Goal: Task Accomplishment & Management: Use online tool/utility

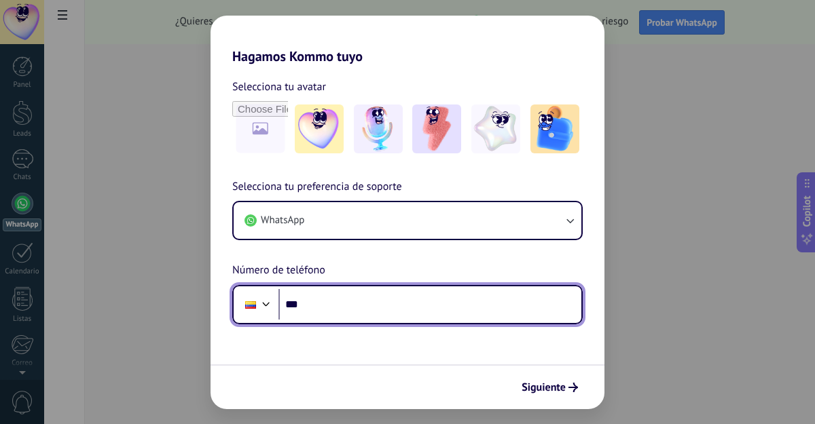
click at [312, 308] on input "***" at bounding box center [429, 304] width 303 height 31
type input "**********"
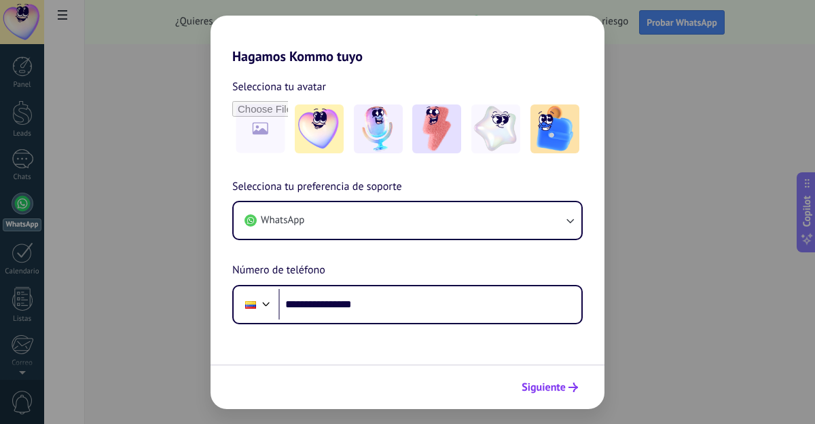
click at [545, 386] on span "Siguiente" at bounding box center [544, 388] width 44 height 10
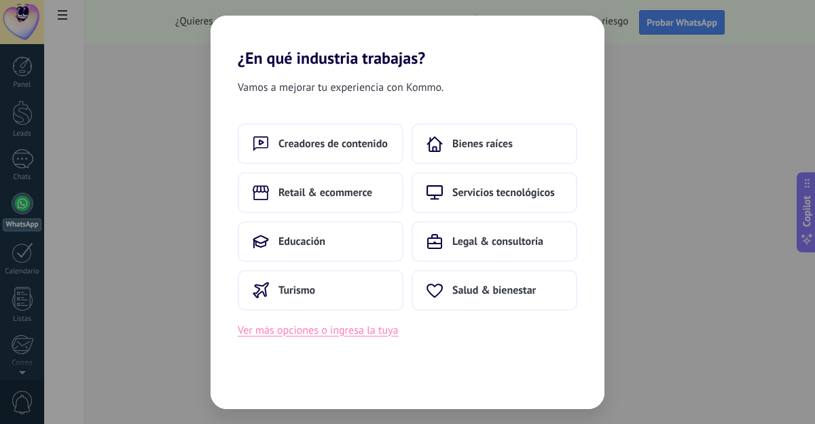
click at [373, 330] on button "Ver más opciones o ingresa la tuya" at bounding box center [318, 331] width 160 height 18
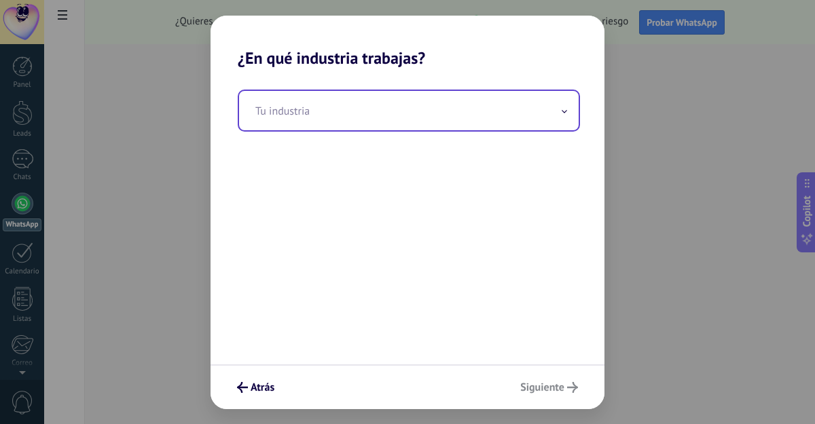
click at [564, 112] on icon at bounding box center [564, 111] width 4 height 2
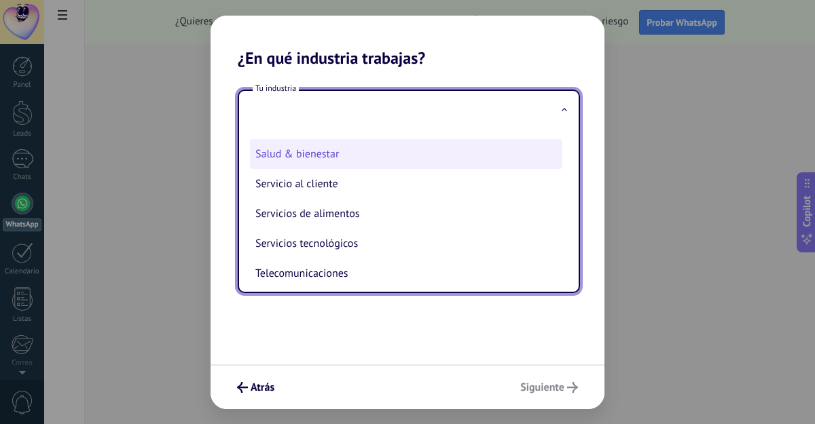
scroll to position [291, 0]
click at [390, 162] on li "Salud & bienestar" at bounding box center [406, 156] width 312 height 30
type input "**********"
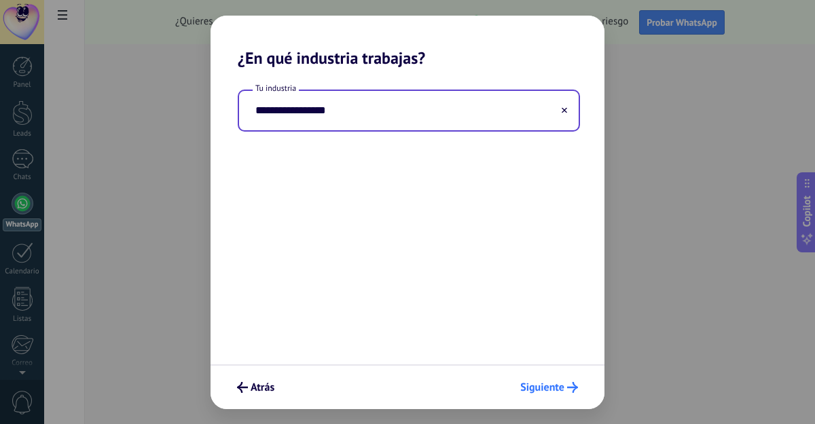
click at [536, 390] on span "Siguiente" at bounding box center [542, 388] width 44 height 10
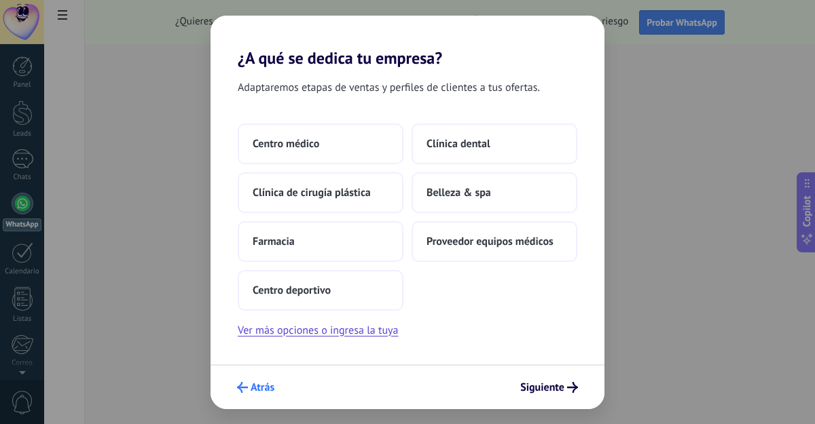
click at [261, 383] on span "Atrás" at bounding box center [263, 388] width 24 height 10
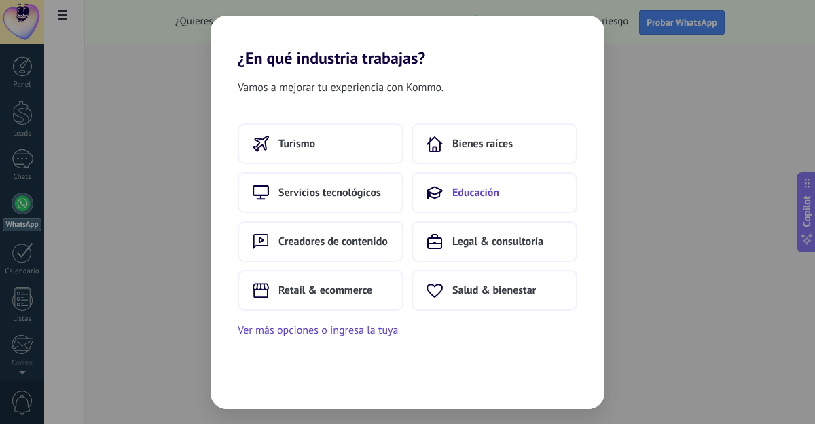
click at [479, 192] on span "Educación" at bounding box center [475, 193] width 47 height 14
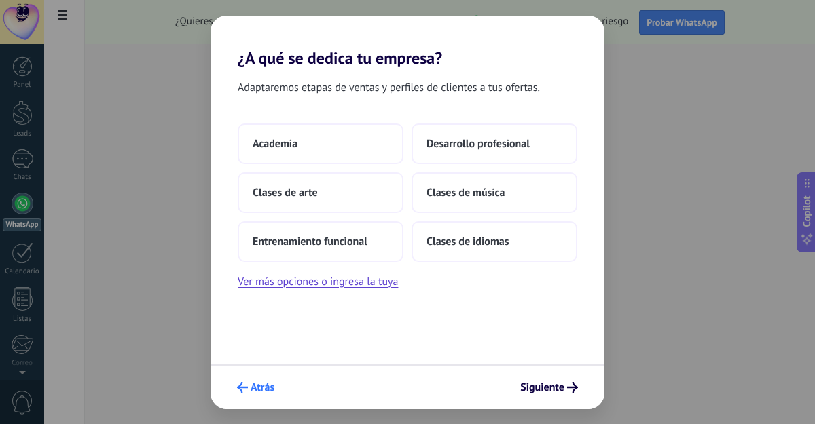
click at [257, 385] on span "Atrás" at bounding box center [263, 388] width 24 height 10
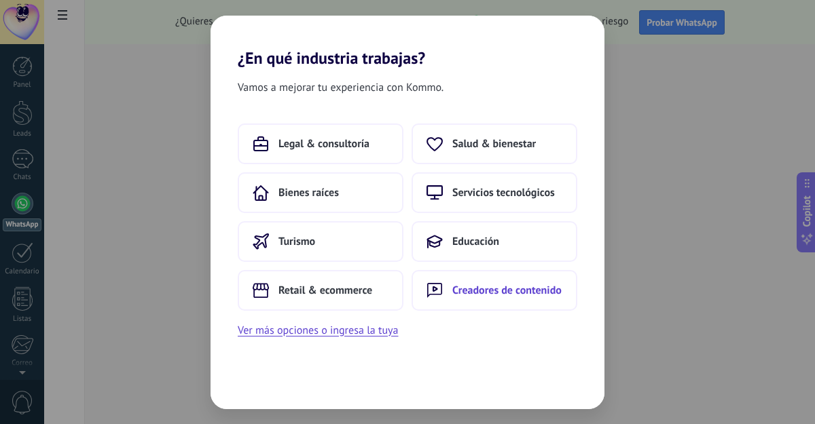
click at [466, 294] on span "Creadores de contenido" at bounding box center [506, 291] width 109 height 14
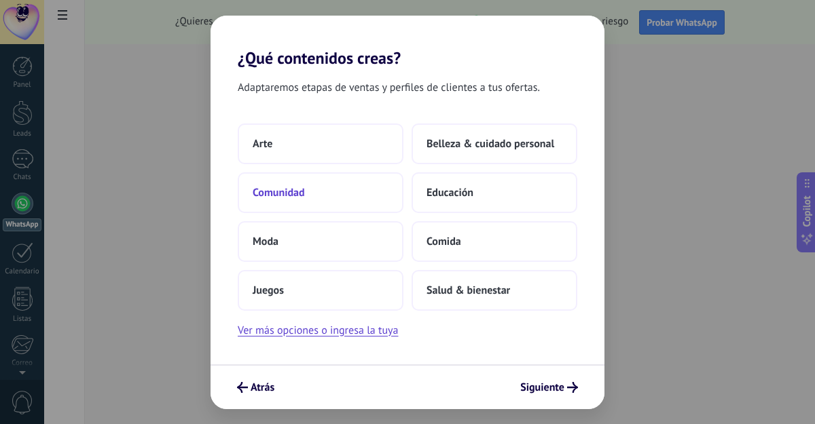
click at [313, 191] on button "Comunidad" at bounding box center [321, 192] width 166 height 41
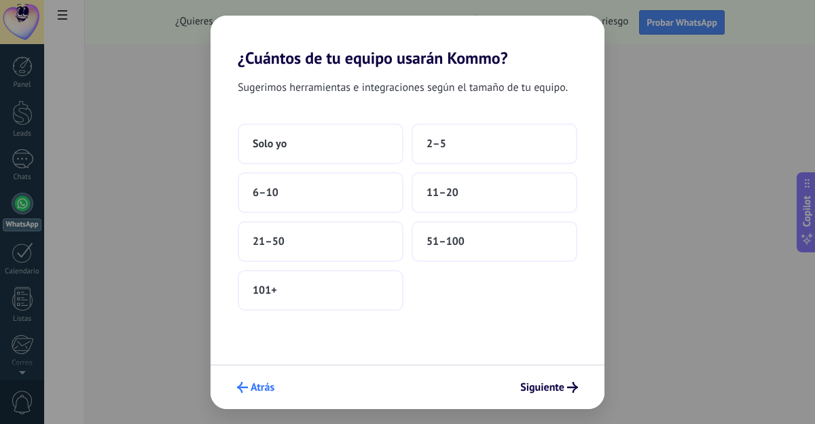
click at [261, 386] on span "Atrás" at bounding box center [263, 388] width 24 height 10
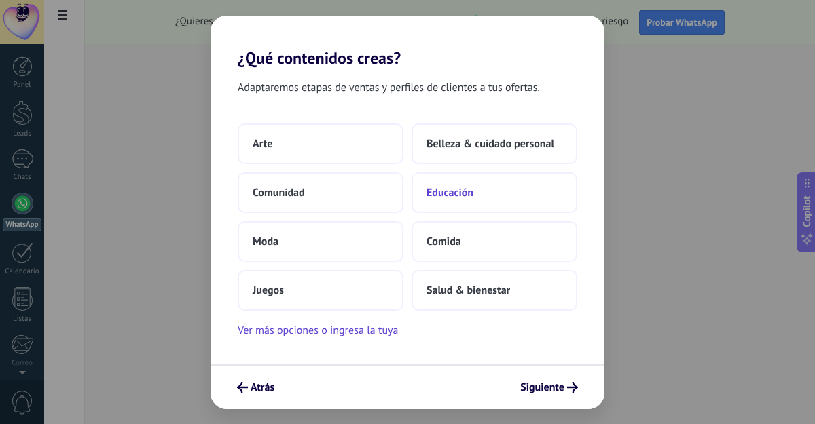
click at [469, 191] on span "Educación" at bounding box center [449, 193] width 47 height 14
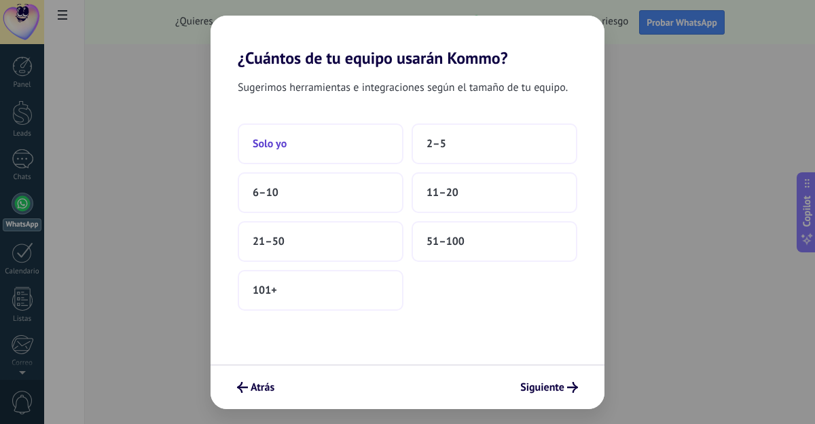
click at [292, 148] on button "Solo yo" at bounding box center [321, 144] width 166 height 41
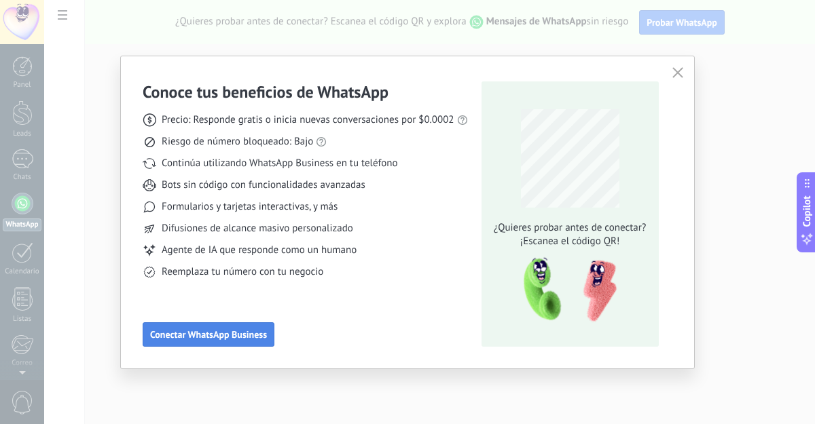
click at [219, 338] on span "Conectar WhatsApp Business" at bounding box center [208, 335] width 117 height 10
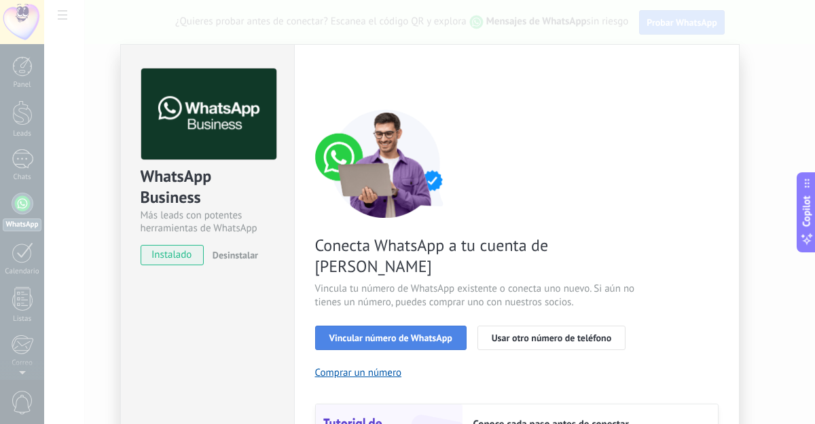
click at [407, 326] on button "Vincular número de WhatsApp" at bounding box center [390, 338] width 151 height 24
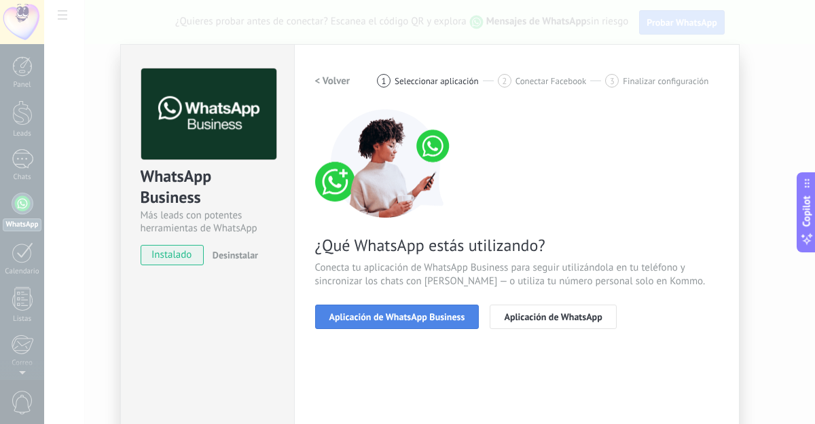
click at [401, 315] on span "Aplicación de WhatsApp Business" at bounding box center [397, 317] width 136 height 10
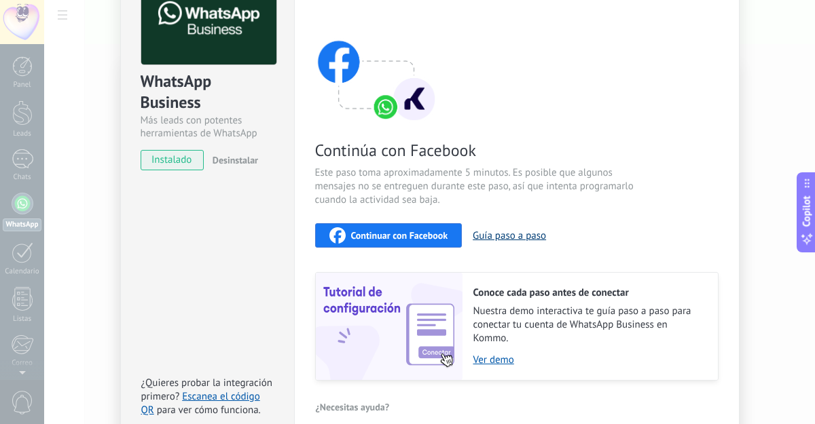
scroll to position [96, 0]
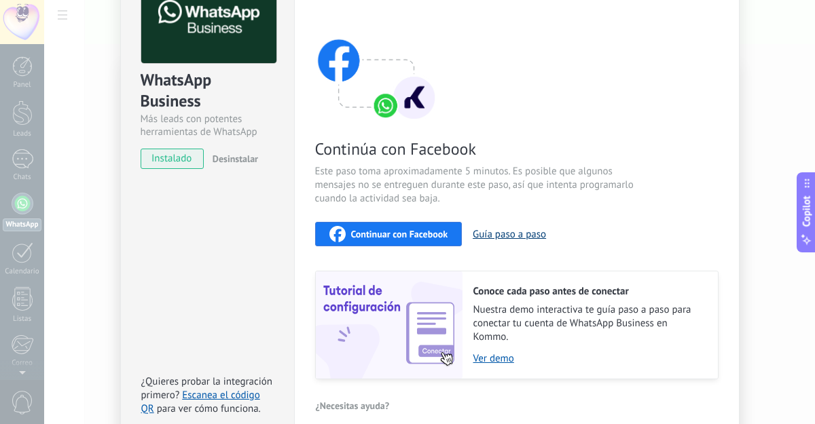
click at [500, 236] on button "Guía paso a paso" at bounding box center [509, 234] width 73 height 13
click at [169, 161] on span "instalado" at bounding box center [172, 159] width 62 height 20
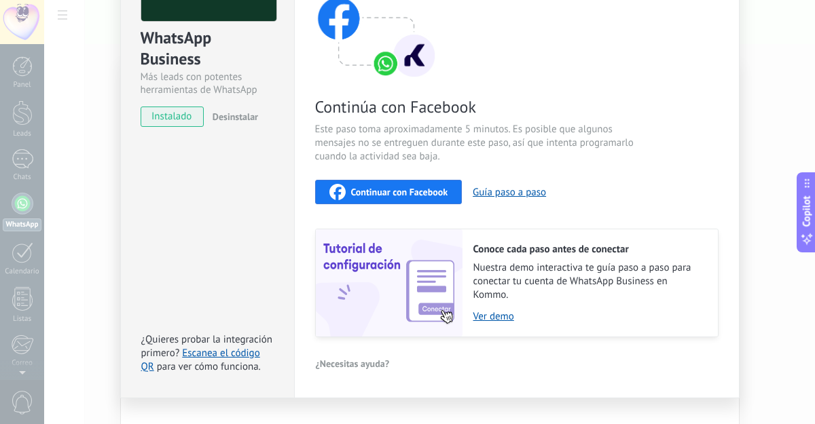
scroll to position [163, 0]
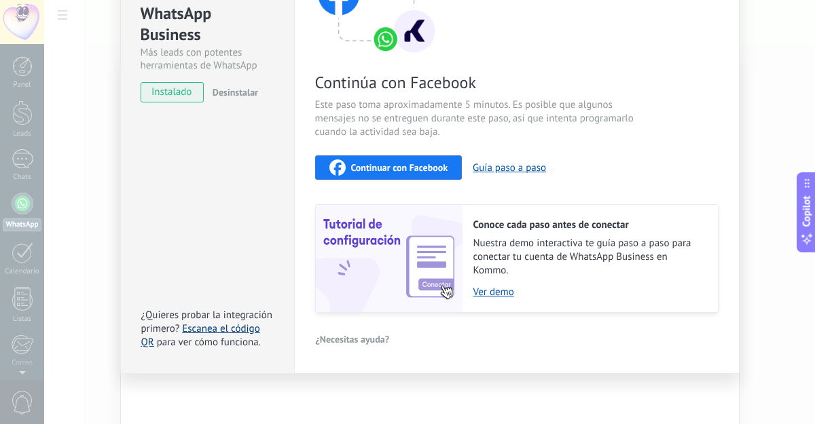
click at [212, 331] on link "Escanea el código QR" at bounding box center [200, 336] width 119 height 26
